Goal: Information Seeking & Learning: Learn about a topic

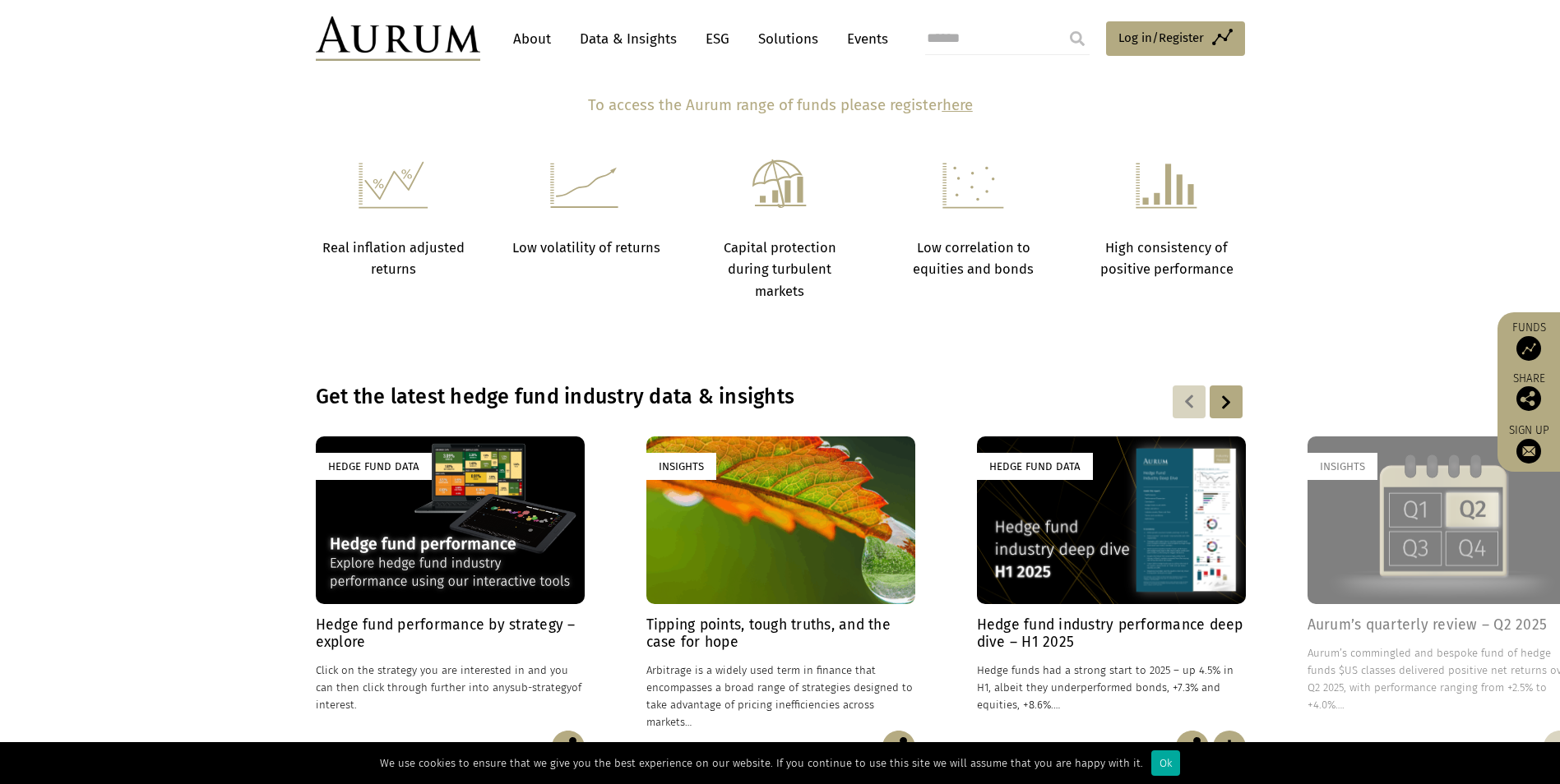
scroll to position [986, 0]
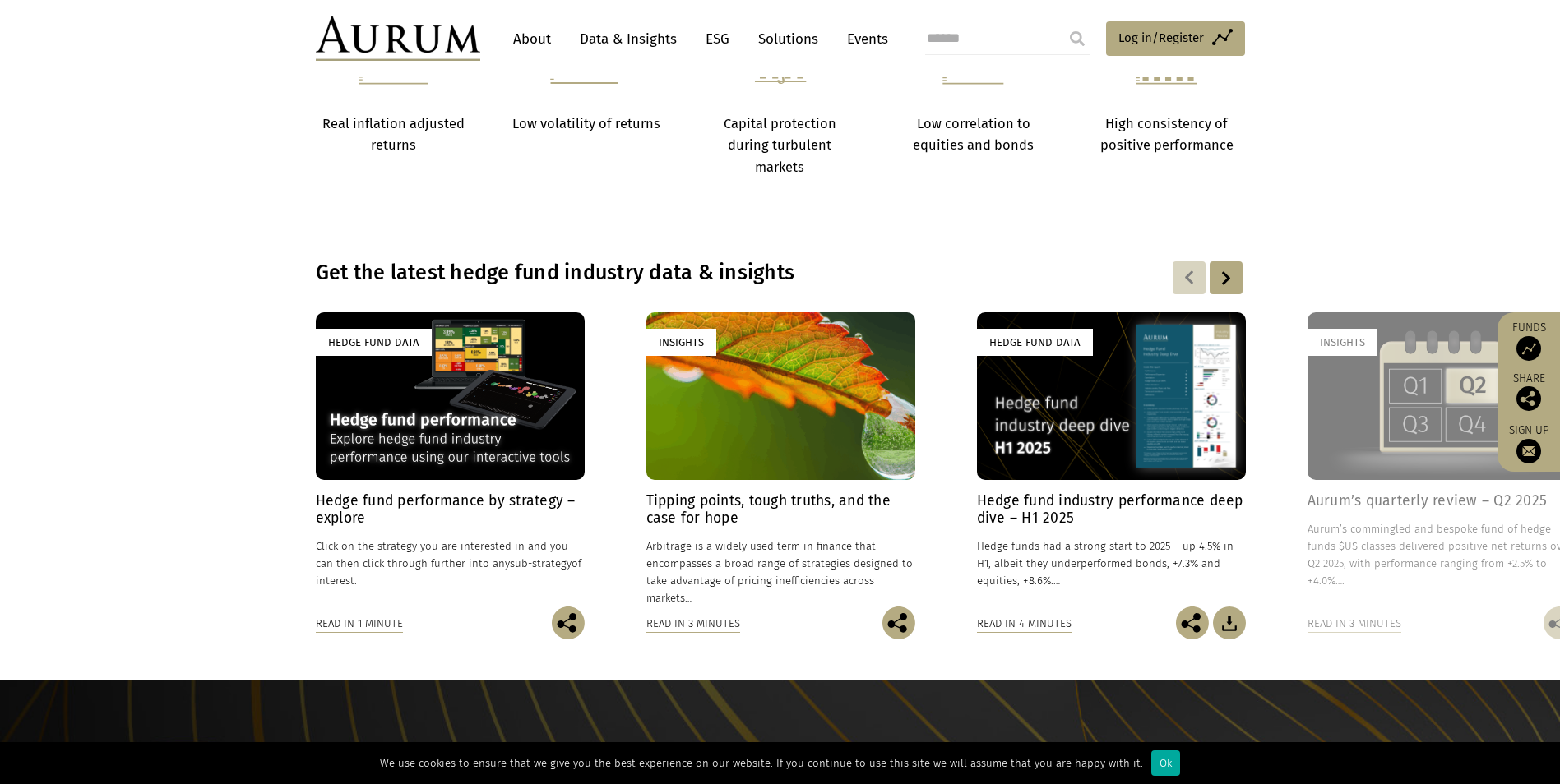
click at [1231, 282] on div at bounding box center [1225, 277] width 33 height 33
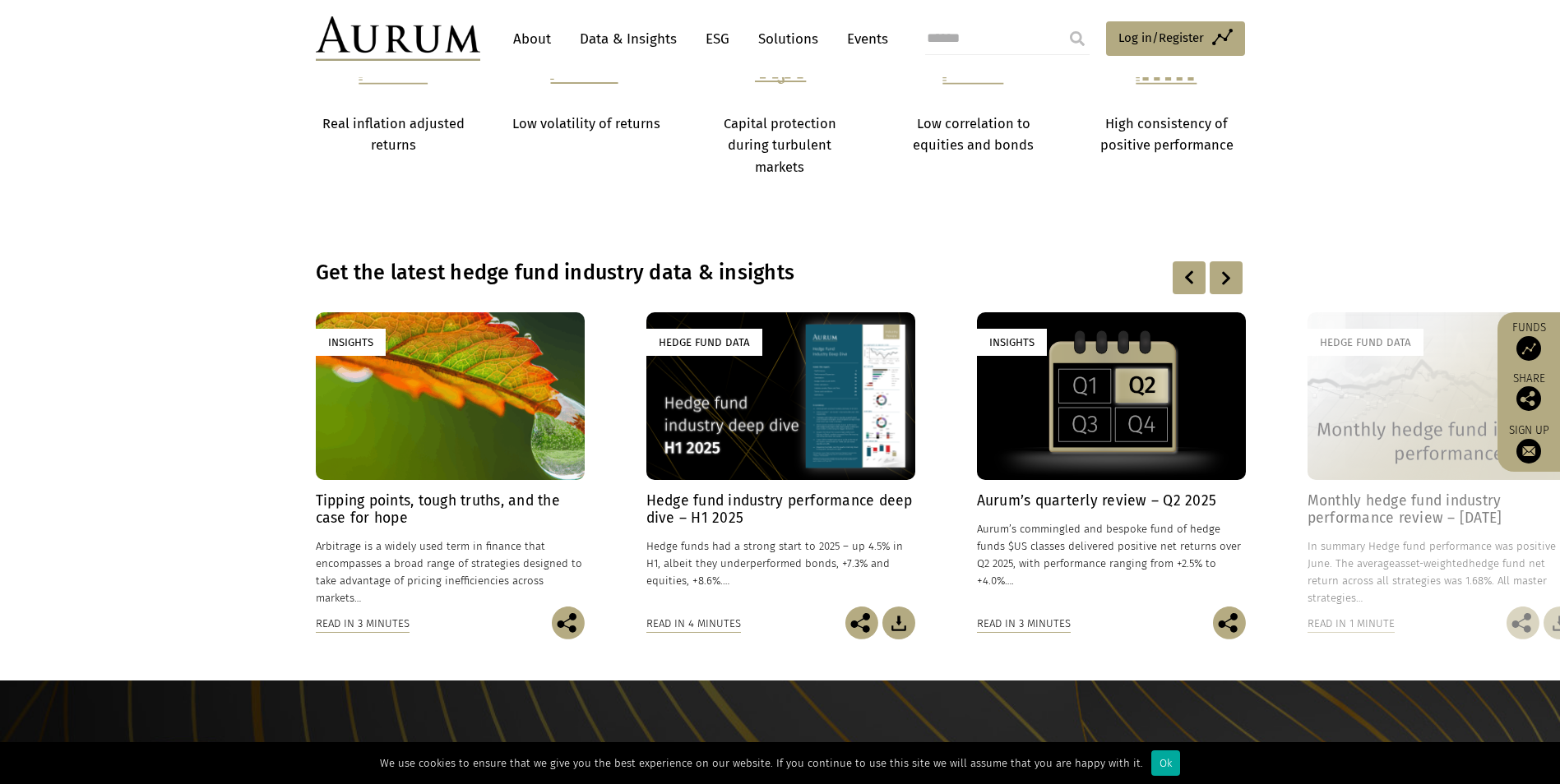
click at [1231, 282] on div at bounding box center [1225, 277] width 33 height 33
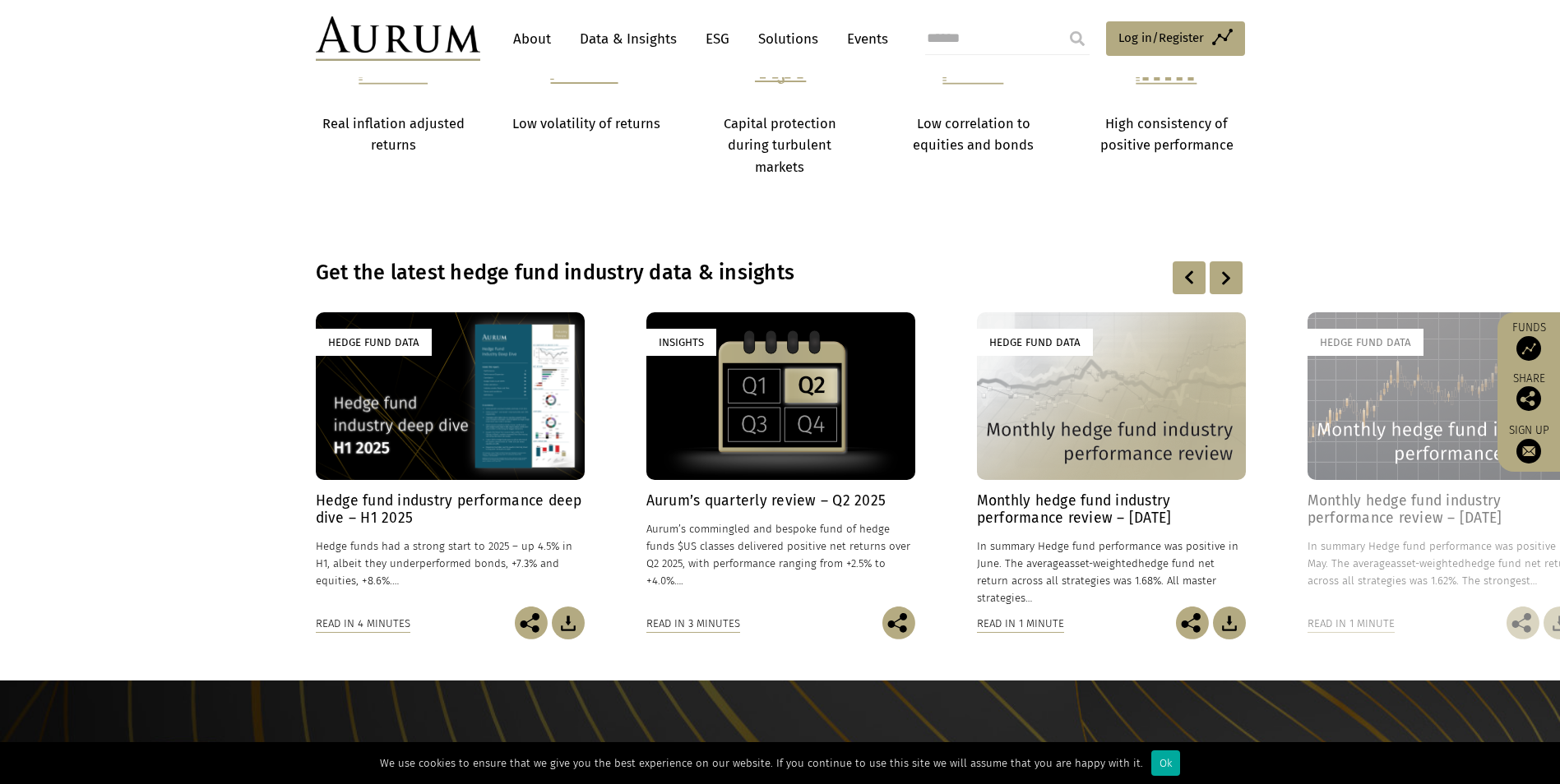
click at [1231, 282] on div at bounding box center [1225, 277] width 33 height 33
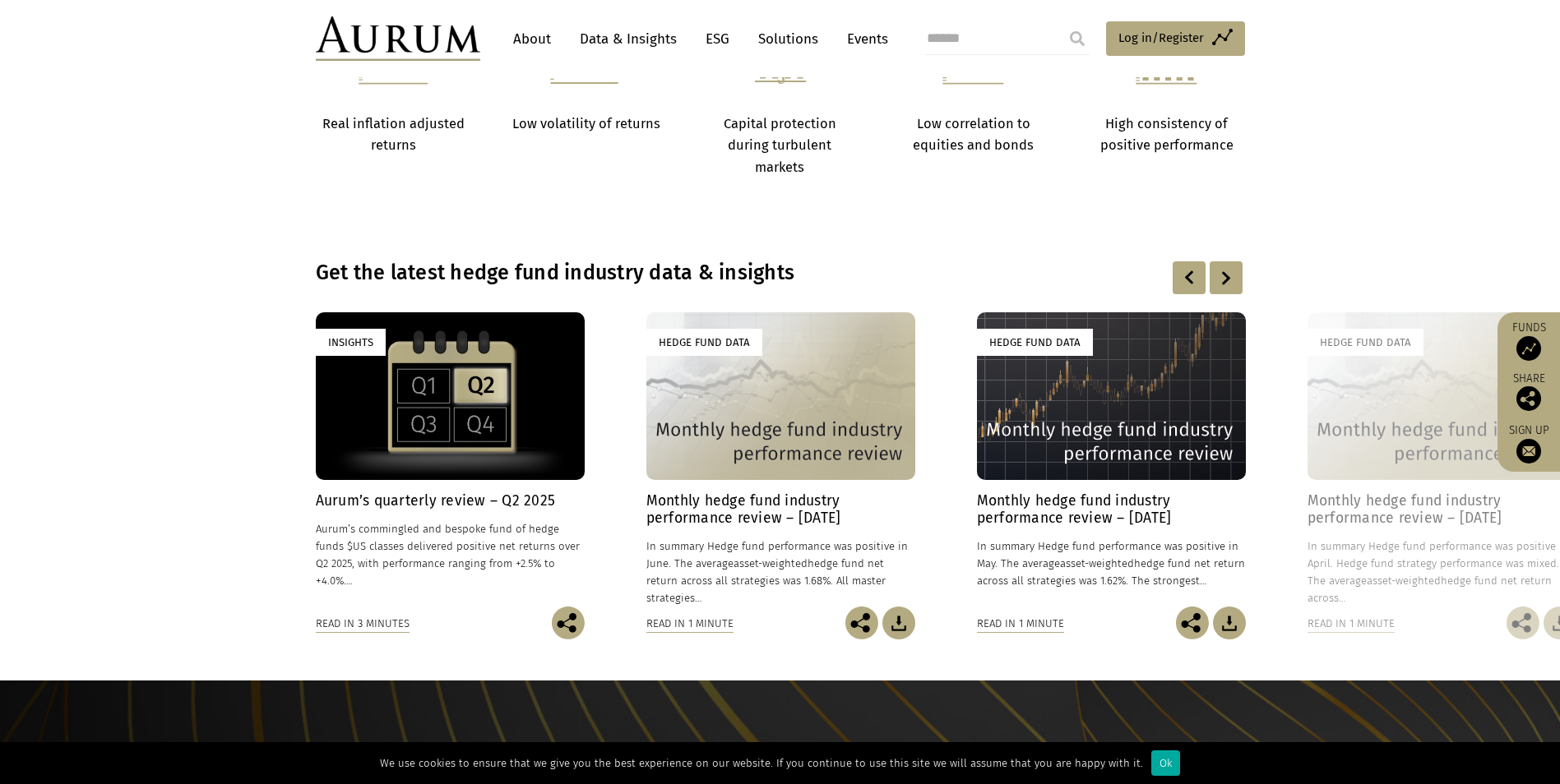
click at [1231, 282] on div at bounding box center [1225, 277] width 33 height 33
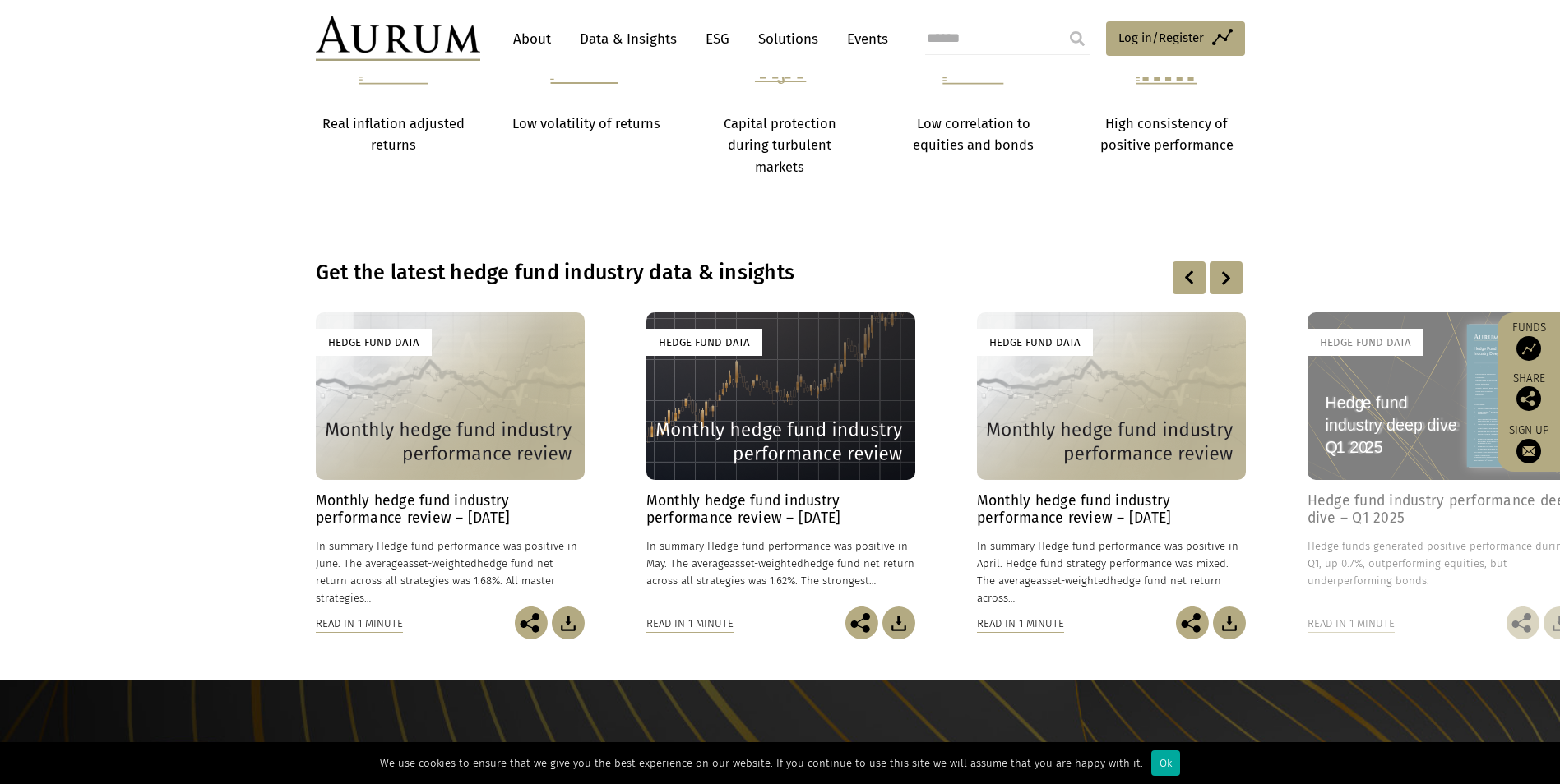
click at [1196, 280] on div at bounding box center [1188, 277] width 33 height 33
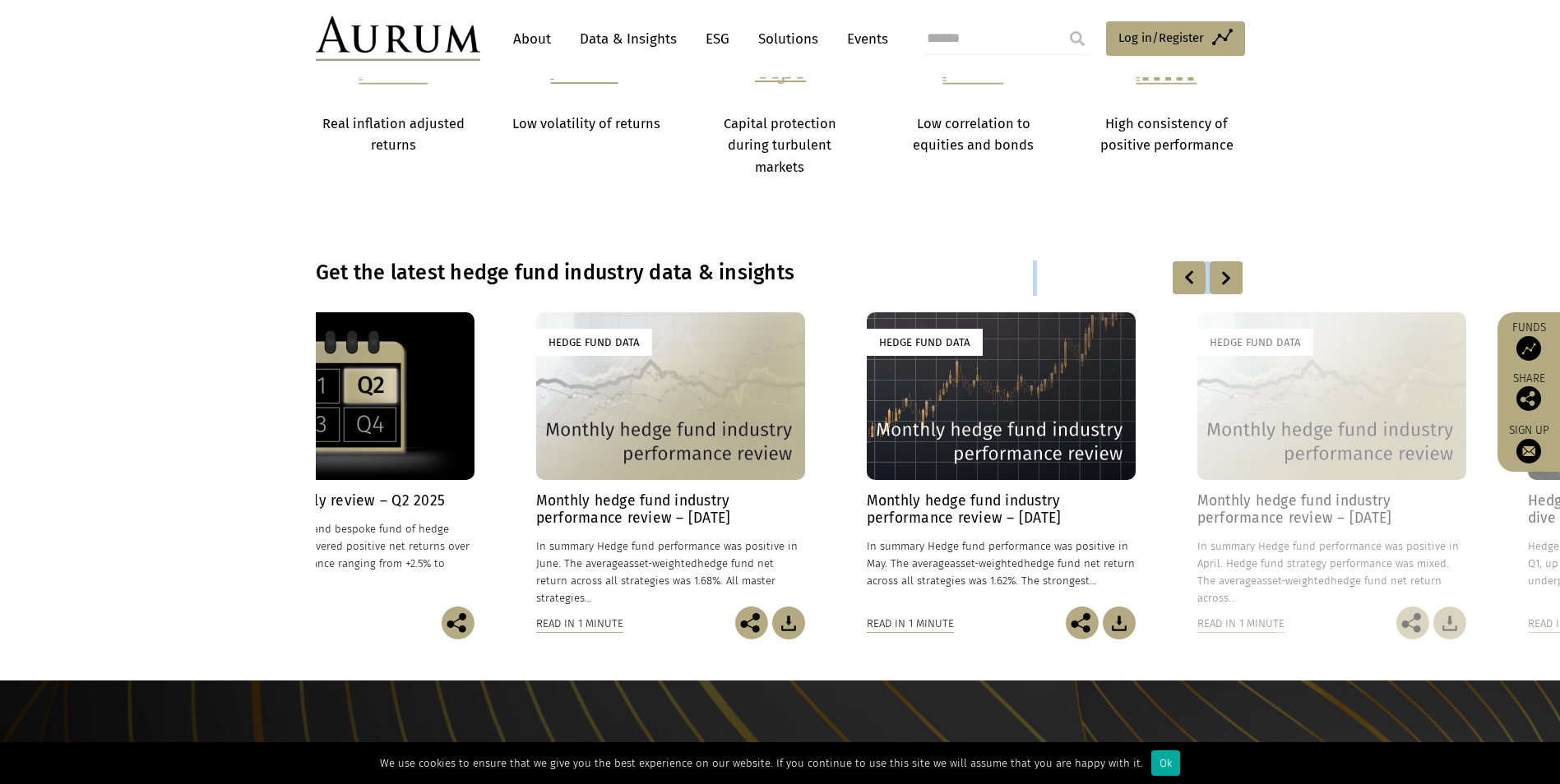
click at [1196, 280] on div at bounding box center [1188, 277] width 33 height 33
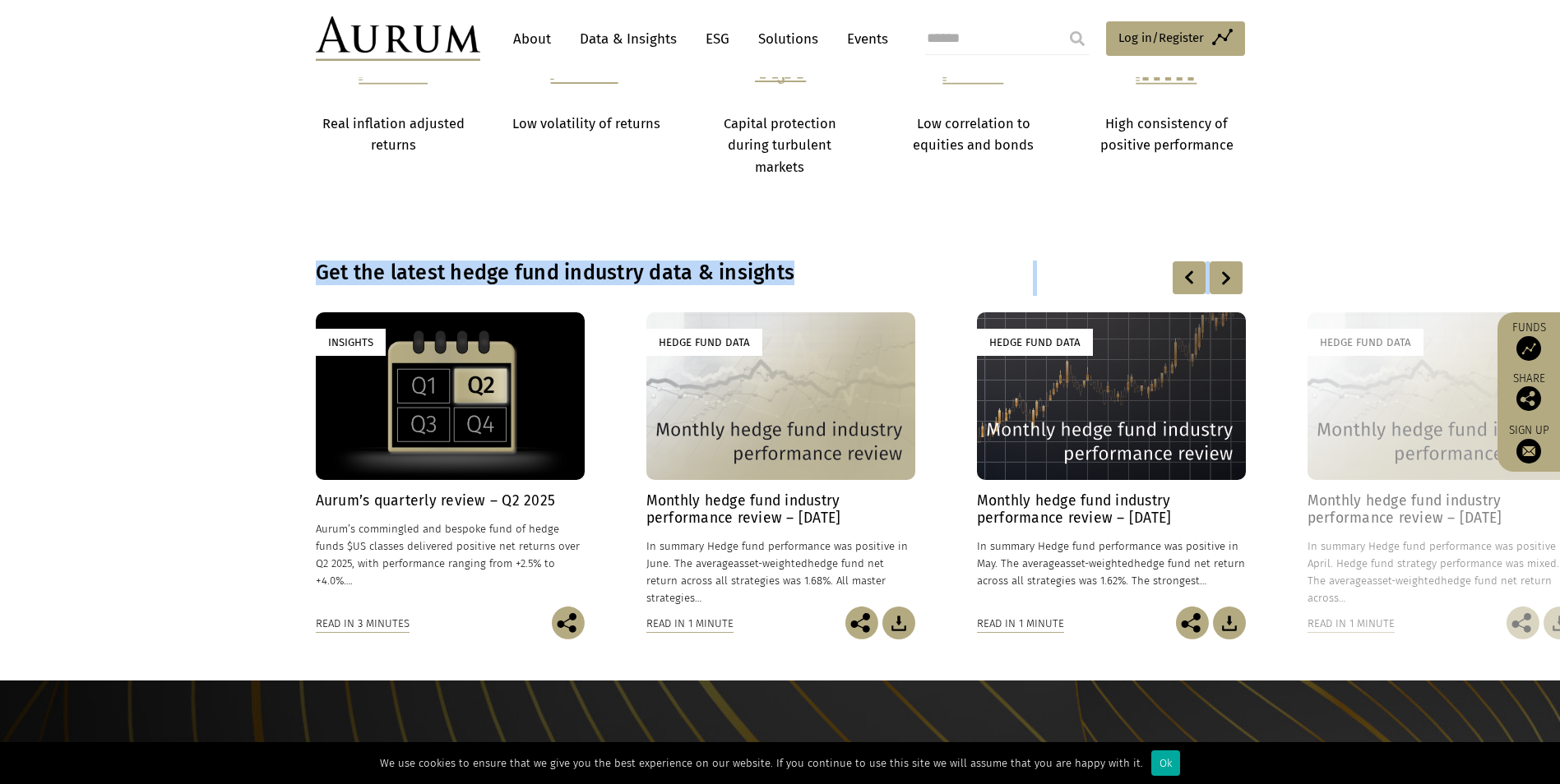
click at [1196, 280] on div at bounding box center [1188, 277] width 33 height 33
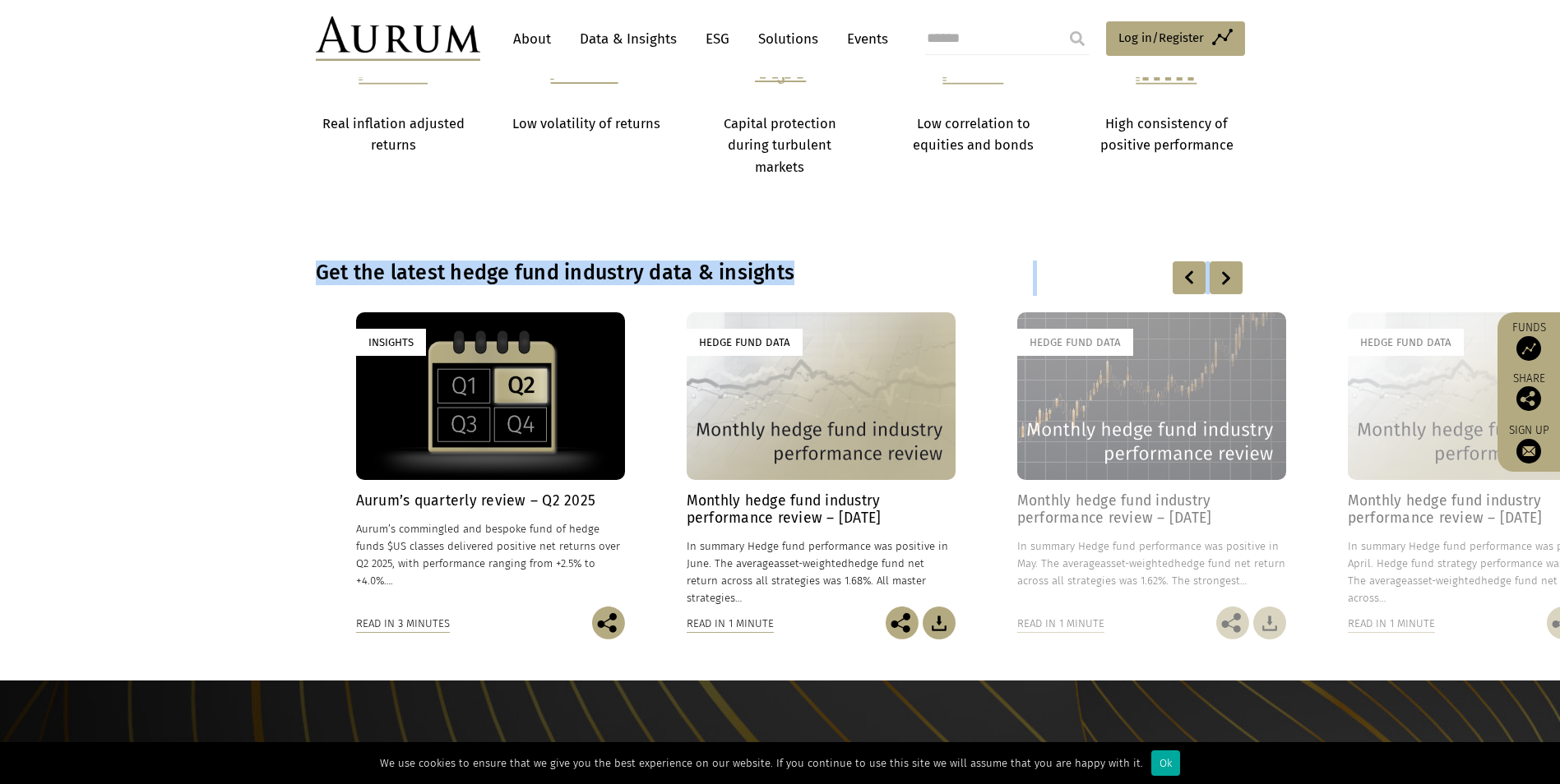
click at [1196, 280] on div at bounding box center [1188, 277] width 33 height 33
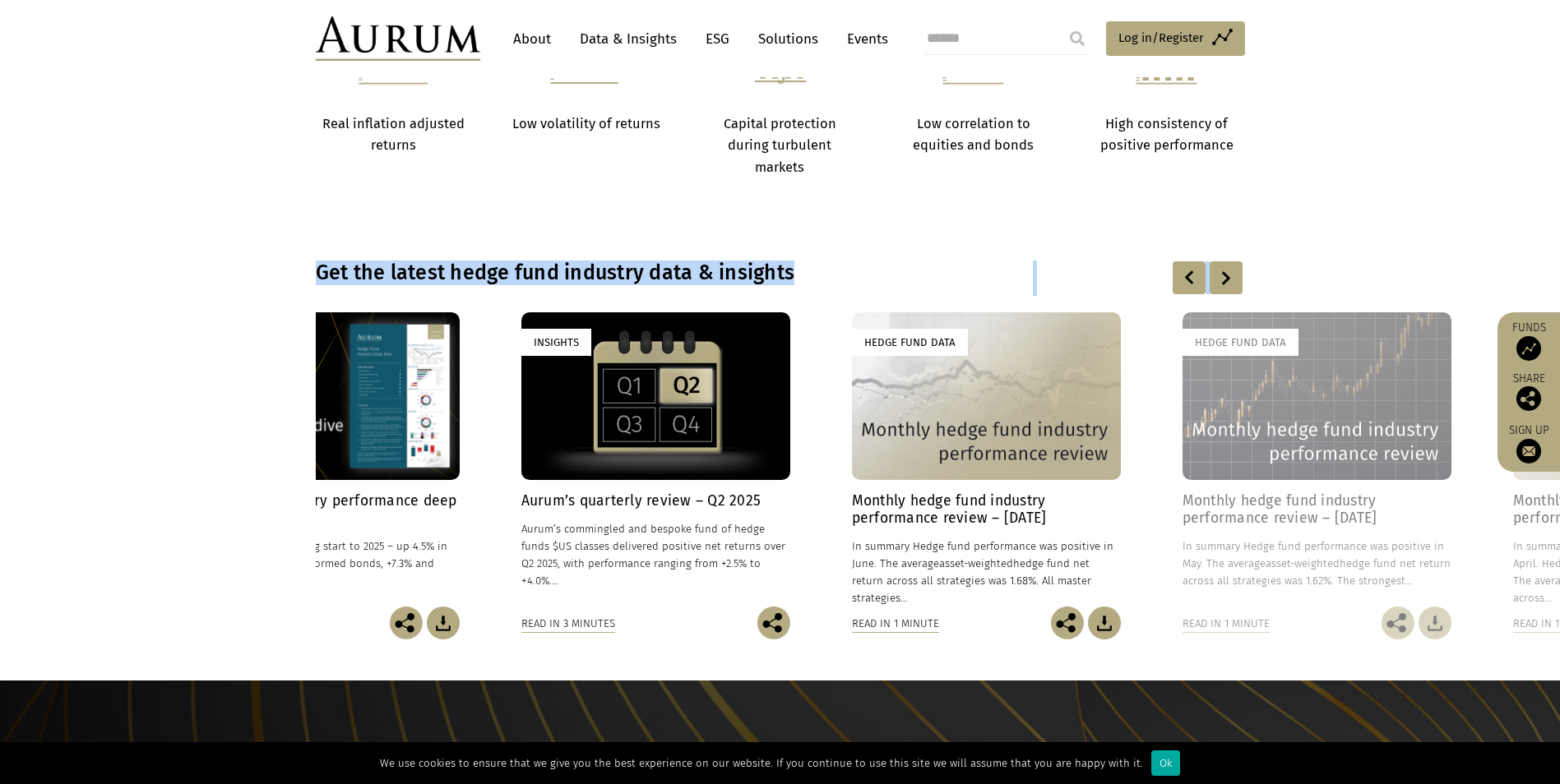
click at [1196, 280] on div at bounding box center [1188, 277] width 33 height 33
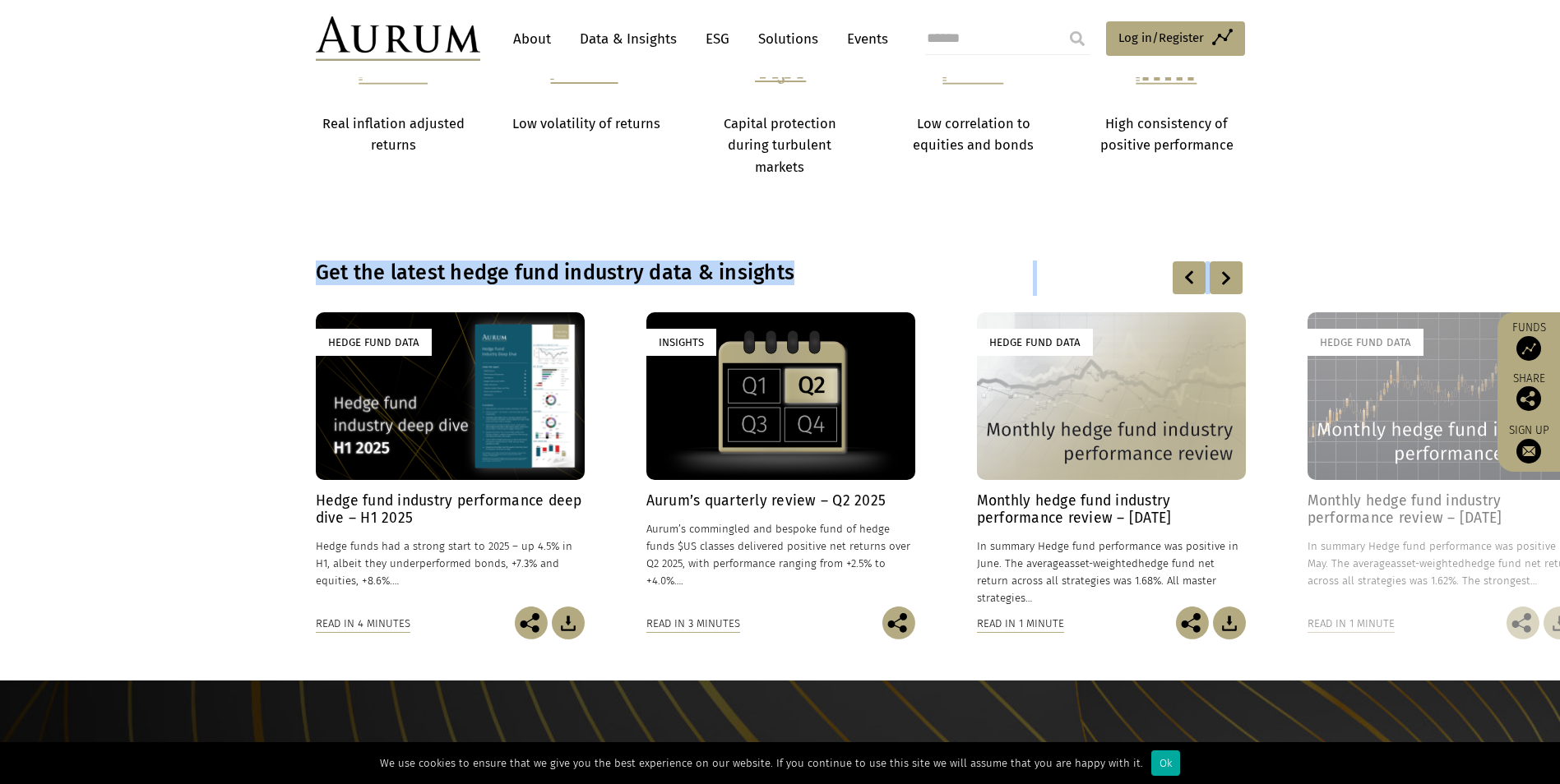
click at [1196, 280] on div at bounding box center [1188, 277] width 33 height 33
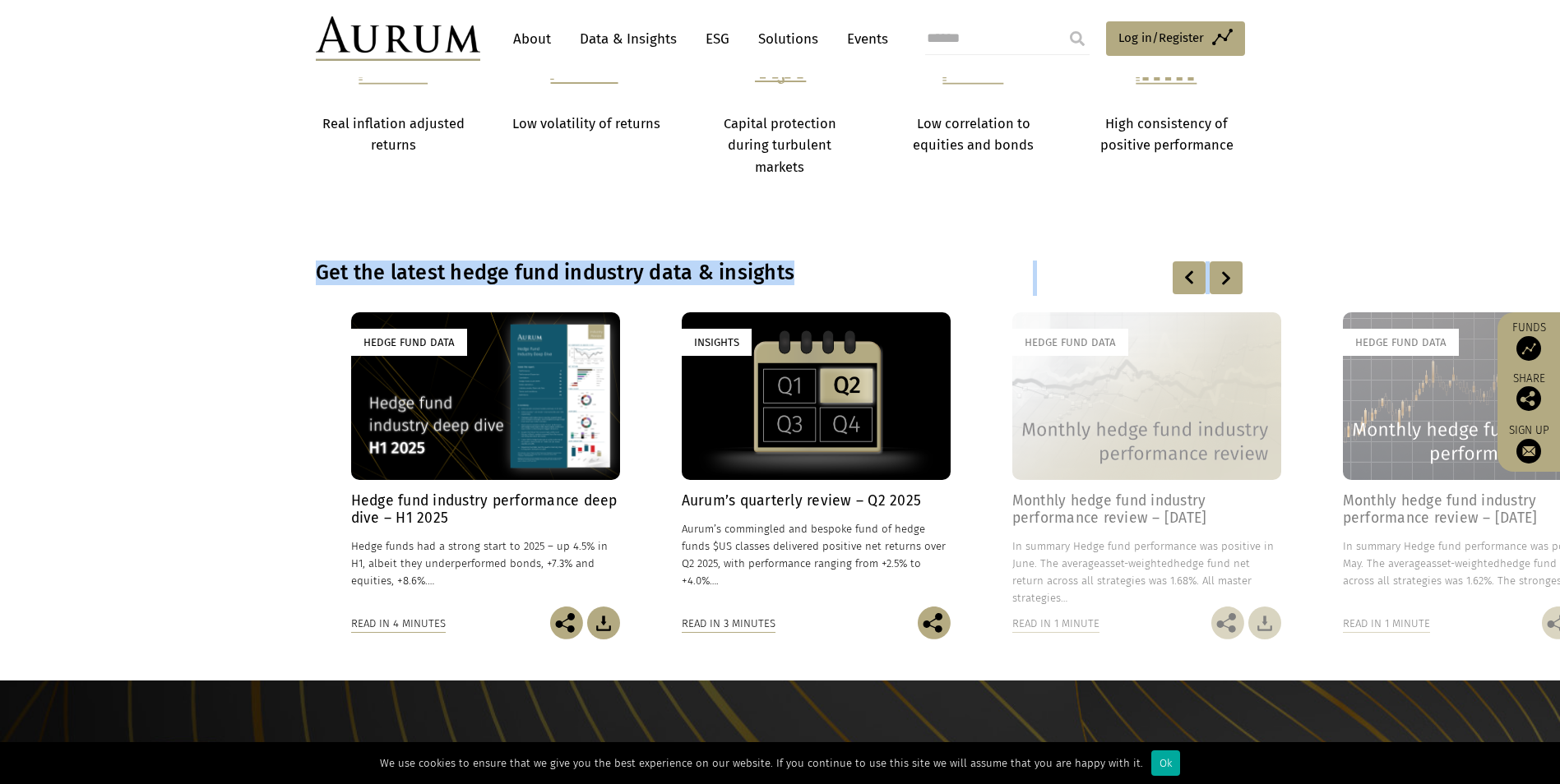
click at [1196, 280] on div at bounding box center [1188, 277] width 33 height 33
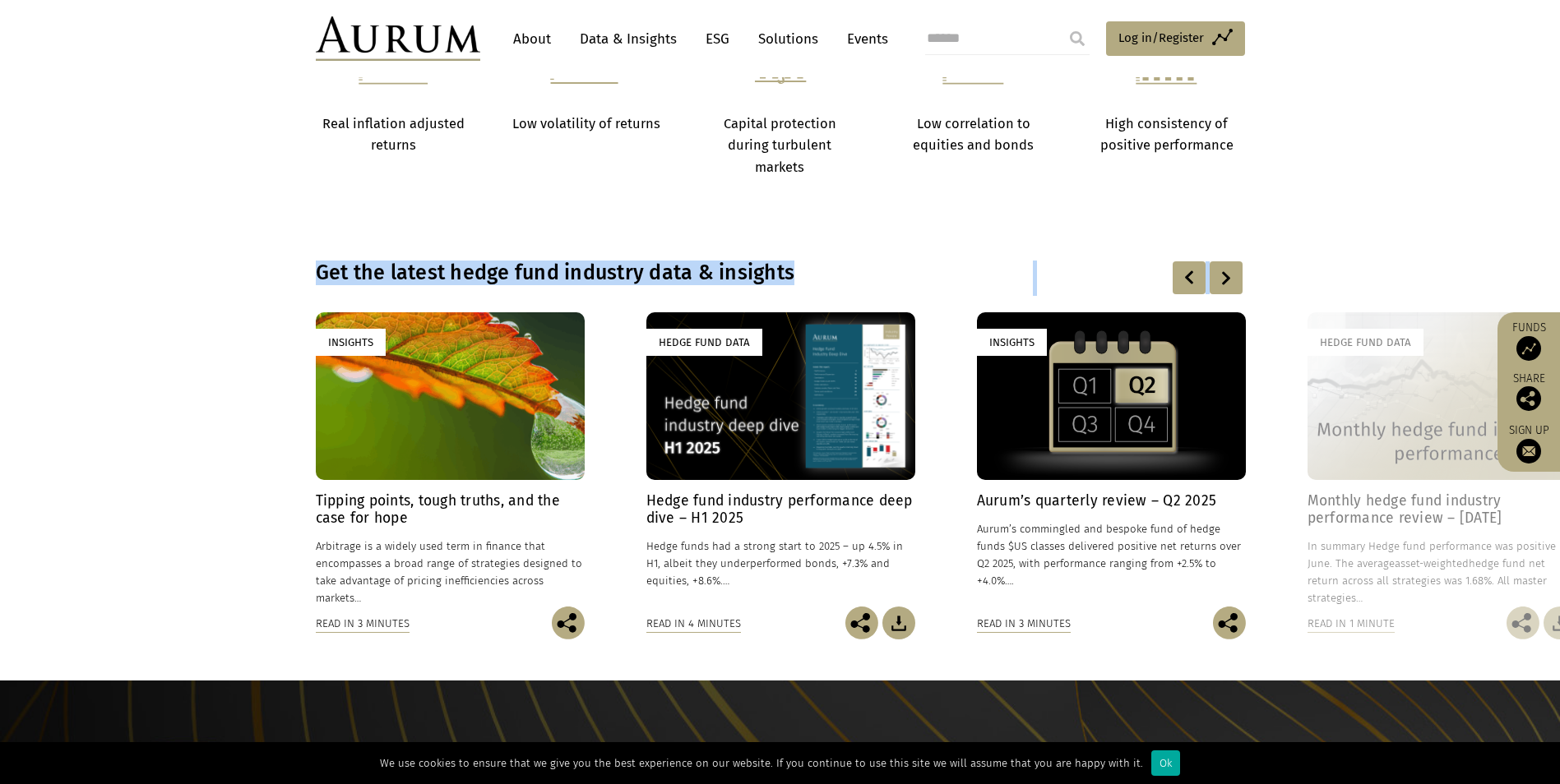
click at [1196, 280] on div at bounding box center [1188, 277] width 33 height 33
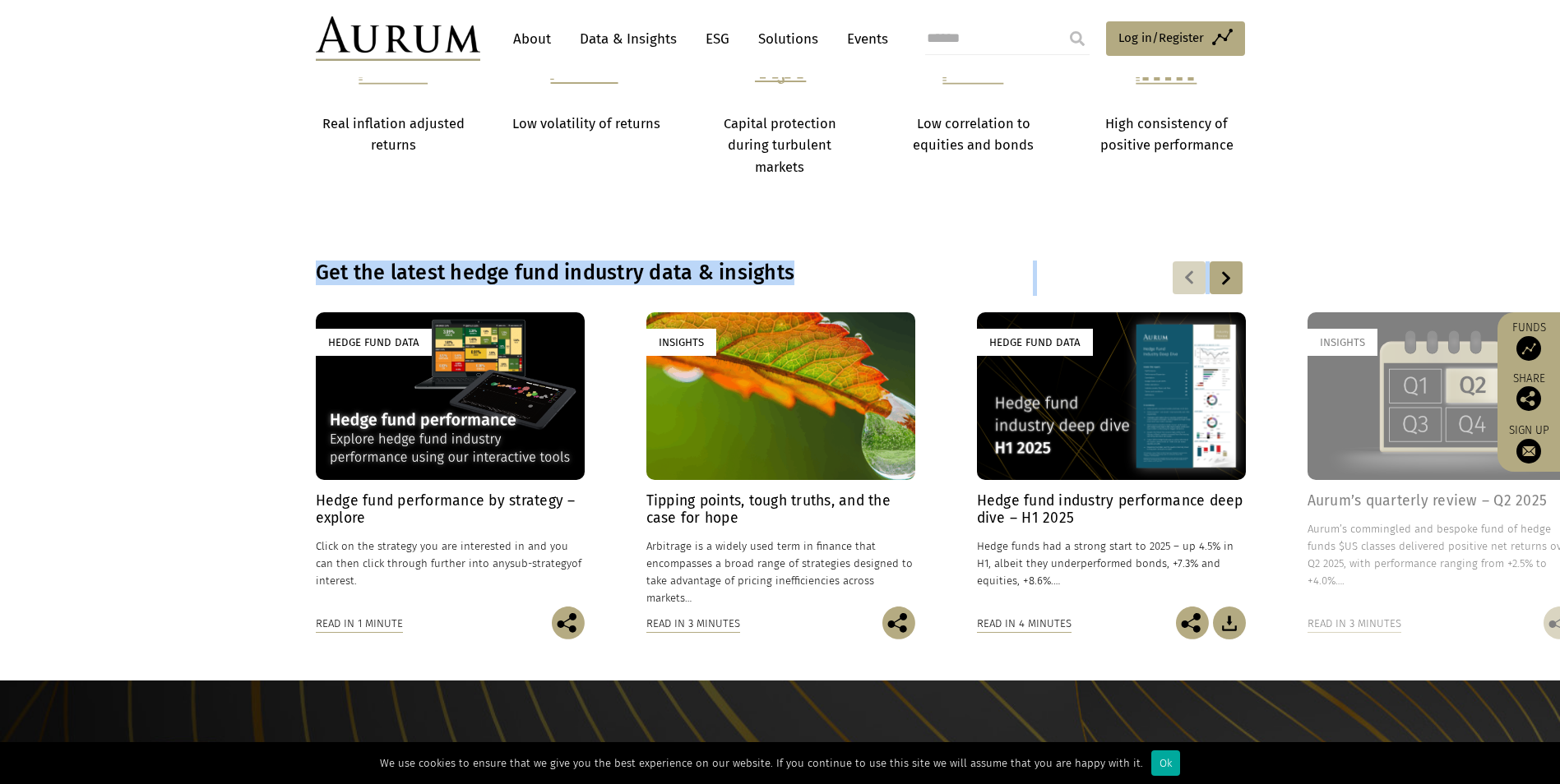
click at [1196, 280] on div at bounding box center [1188, 277] width 33 height 33
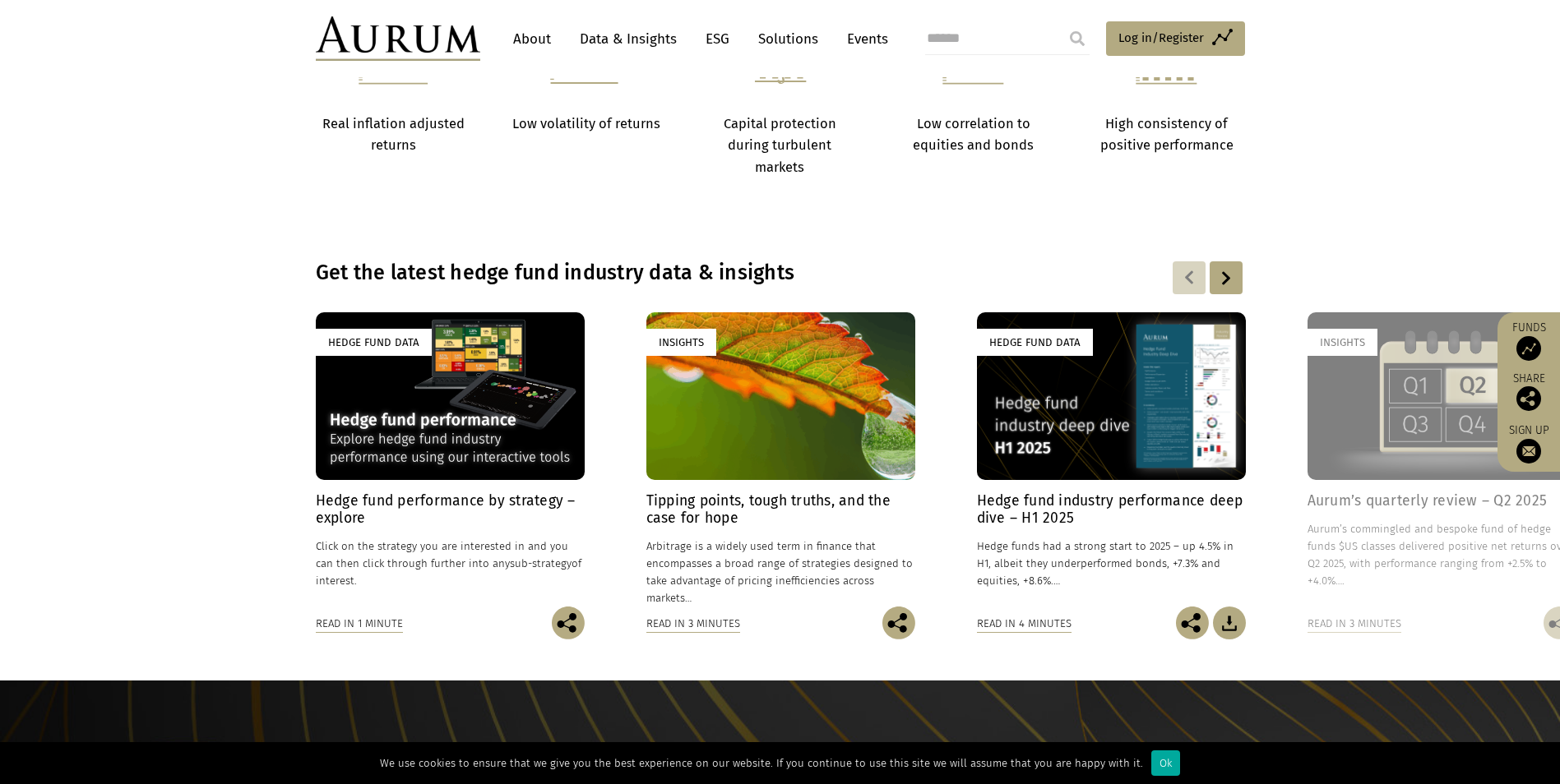
click at [316, 319] on div "Hedge Fund Data Hedge fund performance by strategy – explore [DATE] Click on th…" at bounding box center [780, 476] width 929 height 327
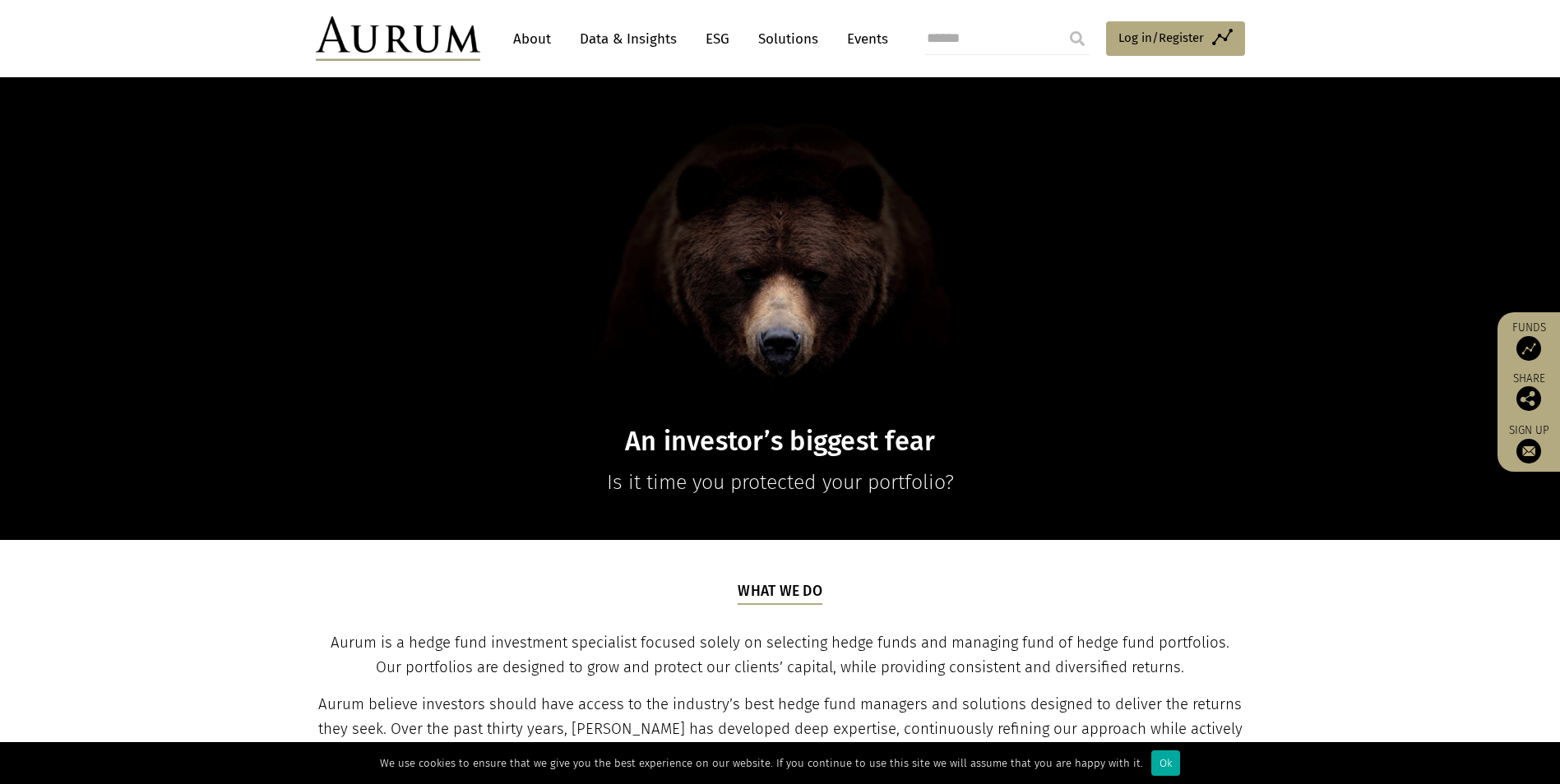
scroll to position [0, 0]
